Goal: Find specific page/section: Find specific page/section

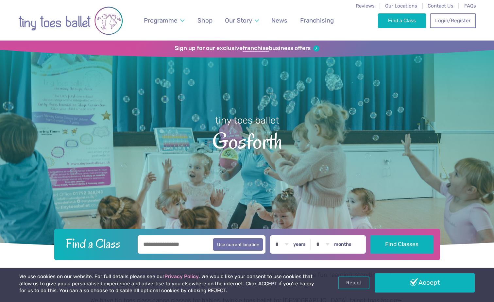
click at [403, 6] on span "Our Locations" at bounding box center [401, 6] width 32 height 6
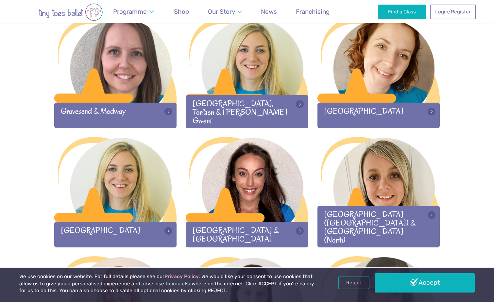
scroll to position [578, 0]
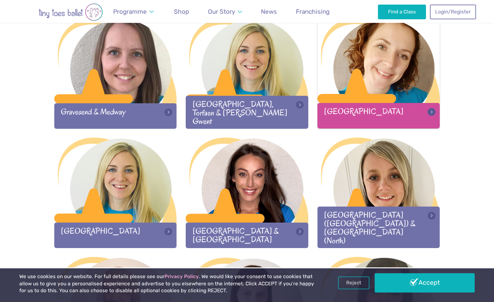
click at [370, 105] on div "[GEOGRAPHIC_DATA]" at bounding box center [379, 115] width 123 height 25
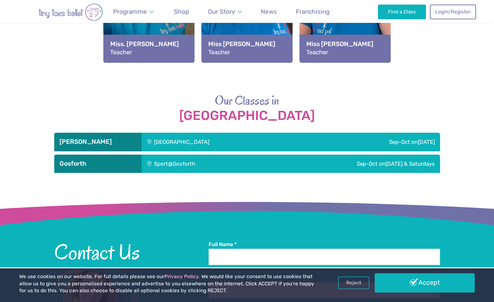
scroll to position [903, 0]
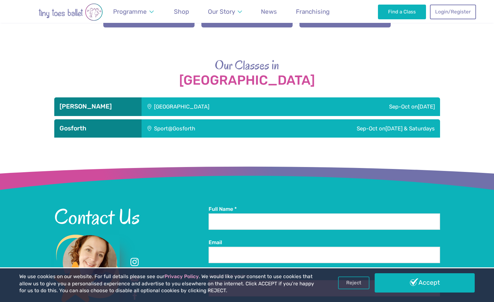
click at [111, 122] on div "Gosforth" at bounding box center [97, 128] width 87 height 18
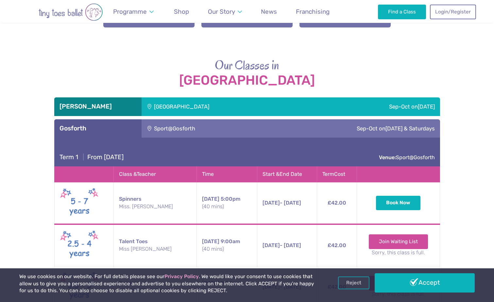
click at [180, 127] on div "Sport@Gosforth" at bounding box center [201, 128] width 119 height 18
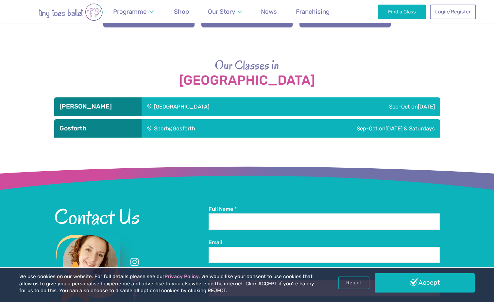
click at [180, 127] on div "Sport@Gosforth" at bounding box center [201, 128] width 119 height 18
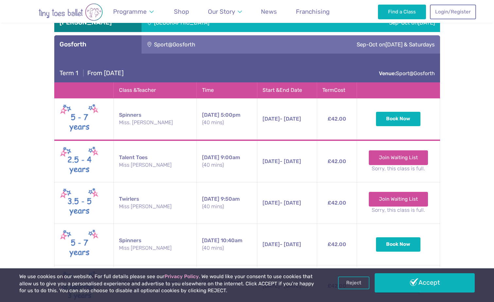
scroll to position [987, 0]
